Goal: Navigation & Orientation: Find specific page/section

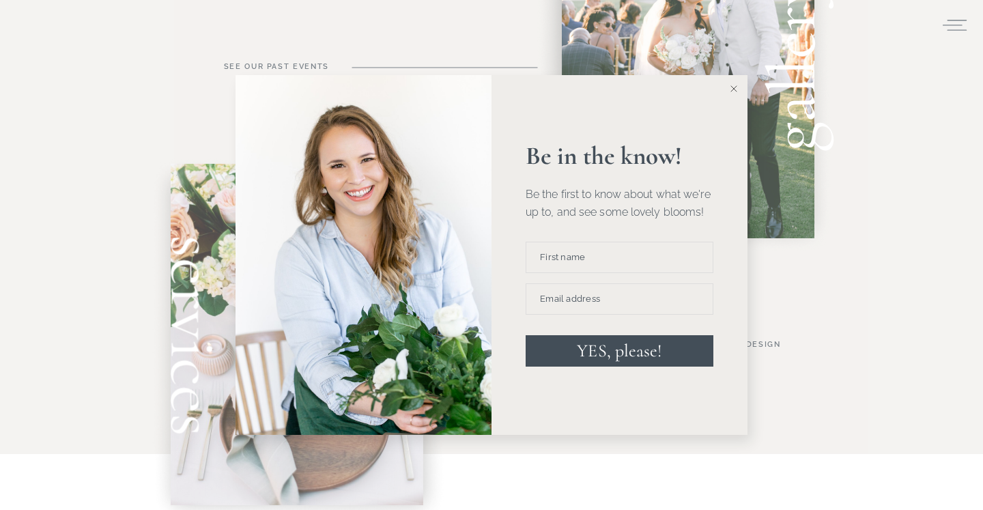
scroll to position [885, 0]
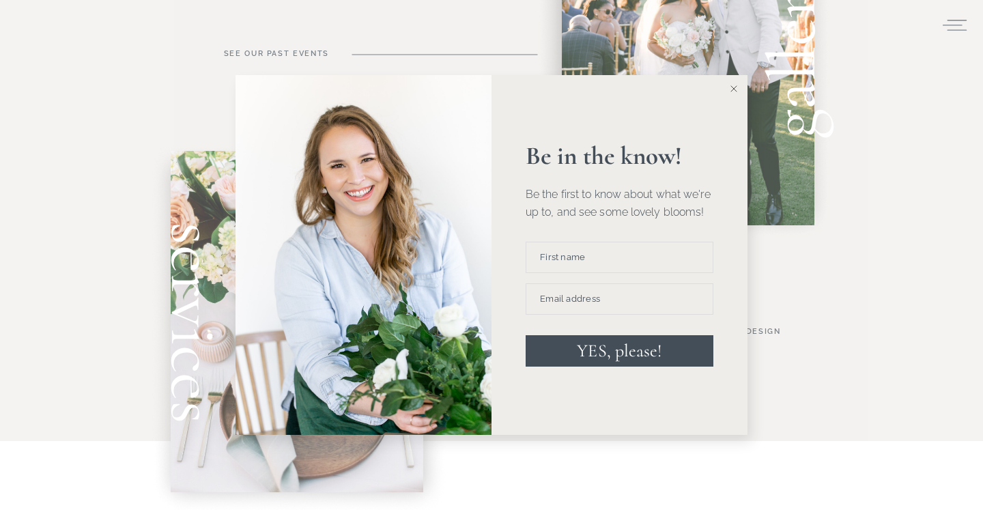
click at [735, 97] on button at bounding box center [733, 88] width 27 height 27
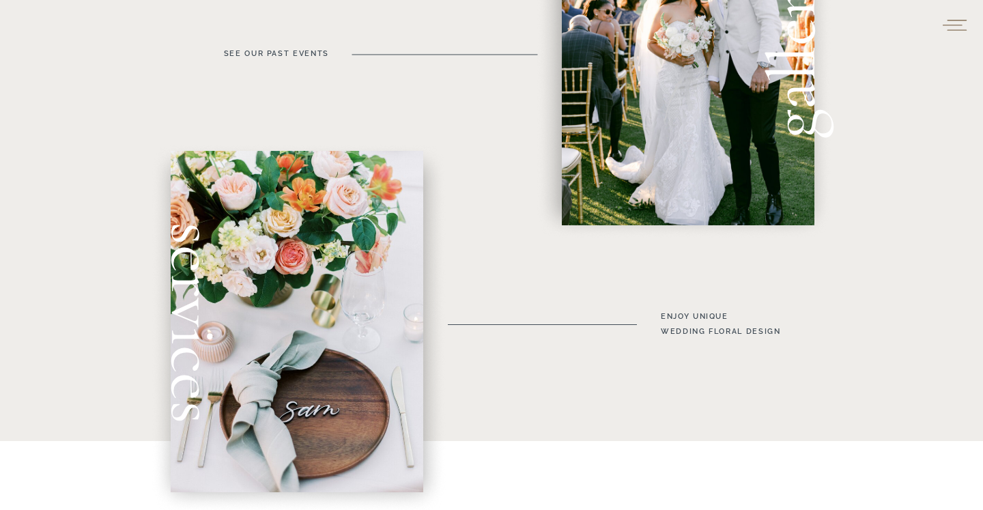
click at [949, 25] on icon at bounding box center [955, 24] width 24 height 11
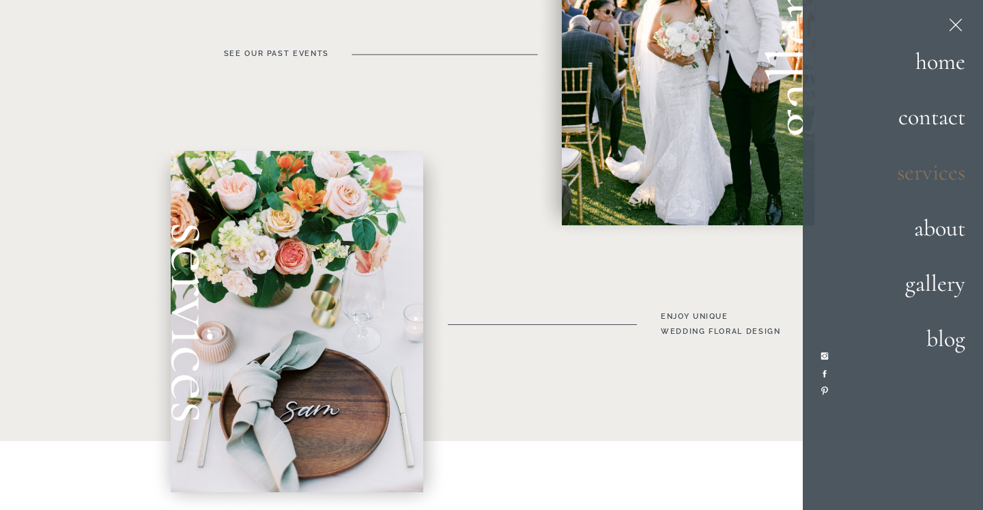
click at [929, 173] on h2 "services" at bounding box center [918, 172] width 96 height 37
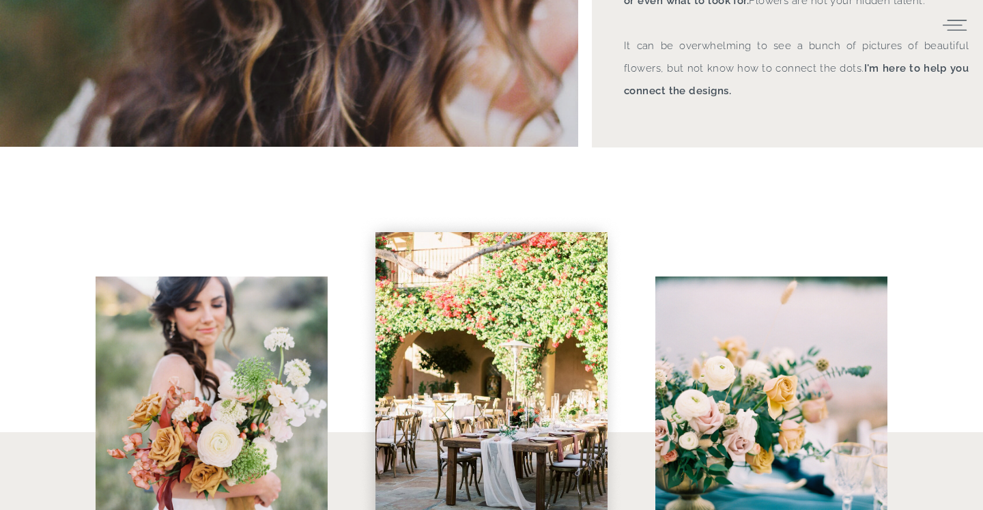
scroll to position [89, 0]
